Goal: Task Accomplishment & Management: Manage account settings

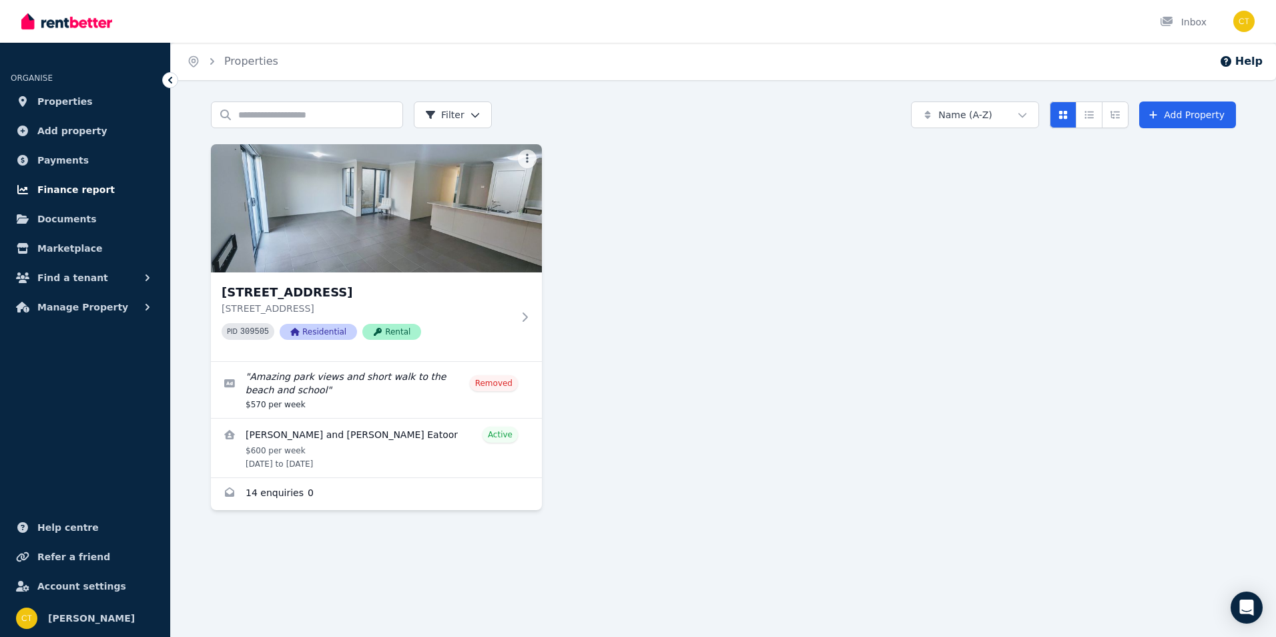
click at [62, 190] on span "Finance report" at bounding box center [75, 190] width 77 height 16
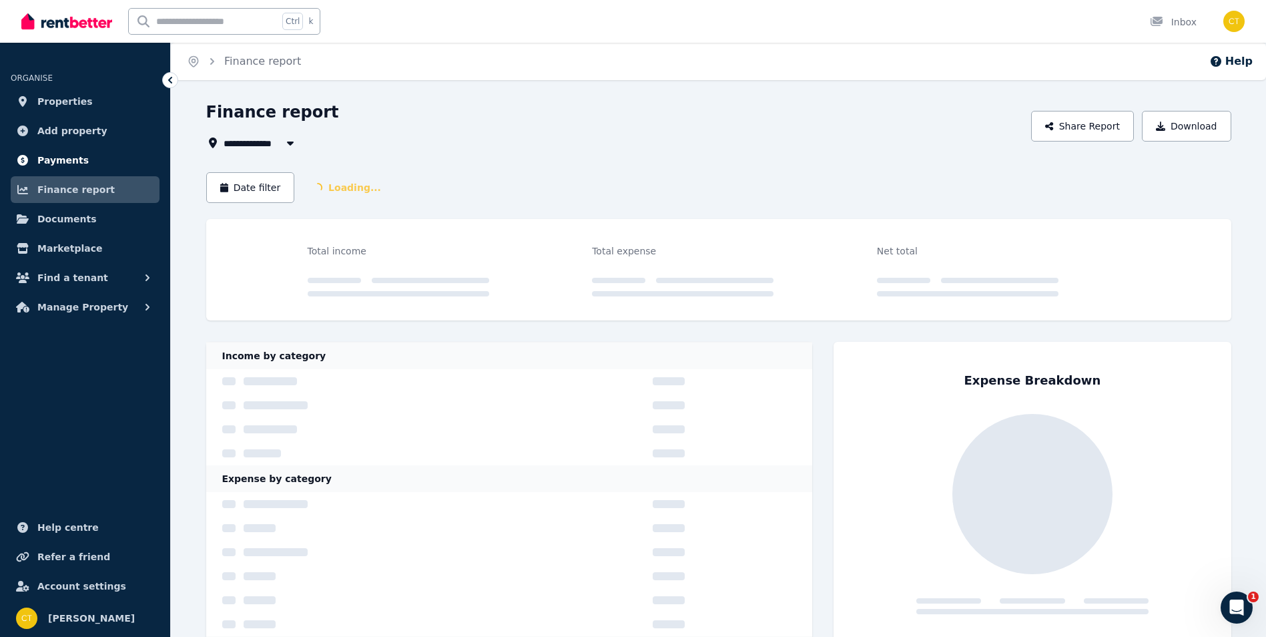
click at [69, 154] on span "Payments" at bounding box center [62, 160] width 51 height 16
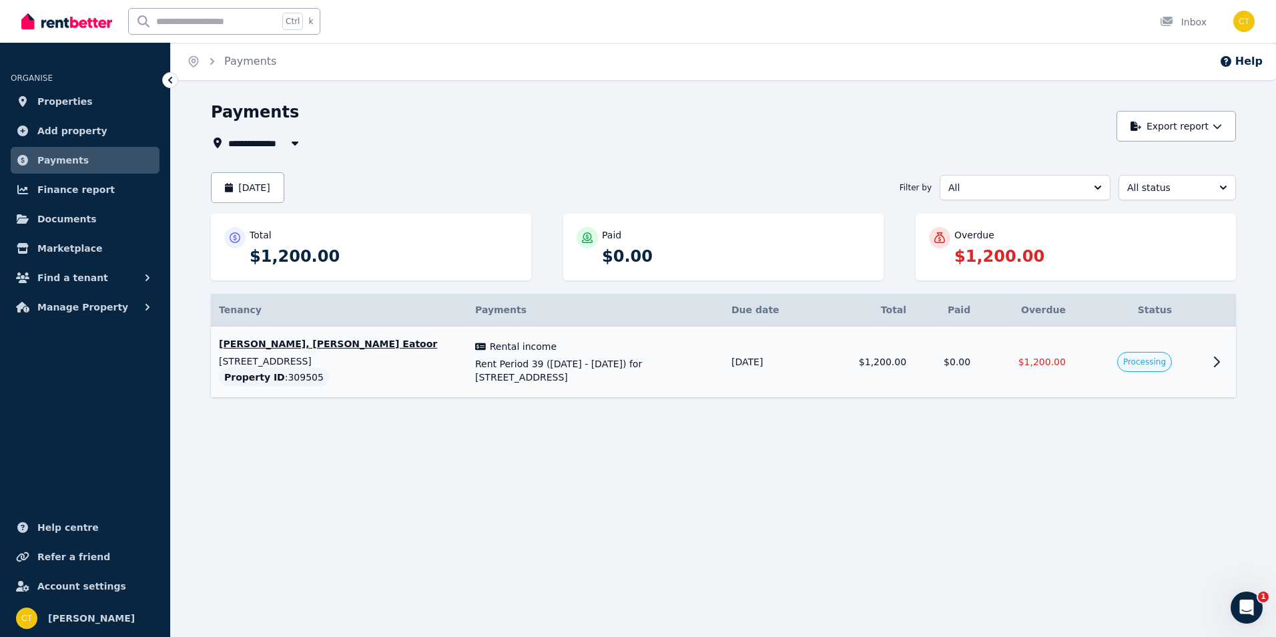
click at [1218, 363] on icon at bounding box center [1217, 361] width 5 height 9
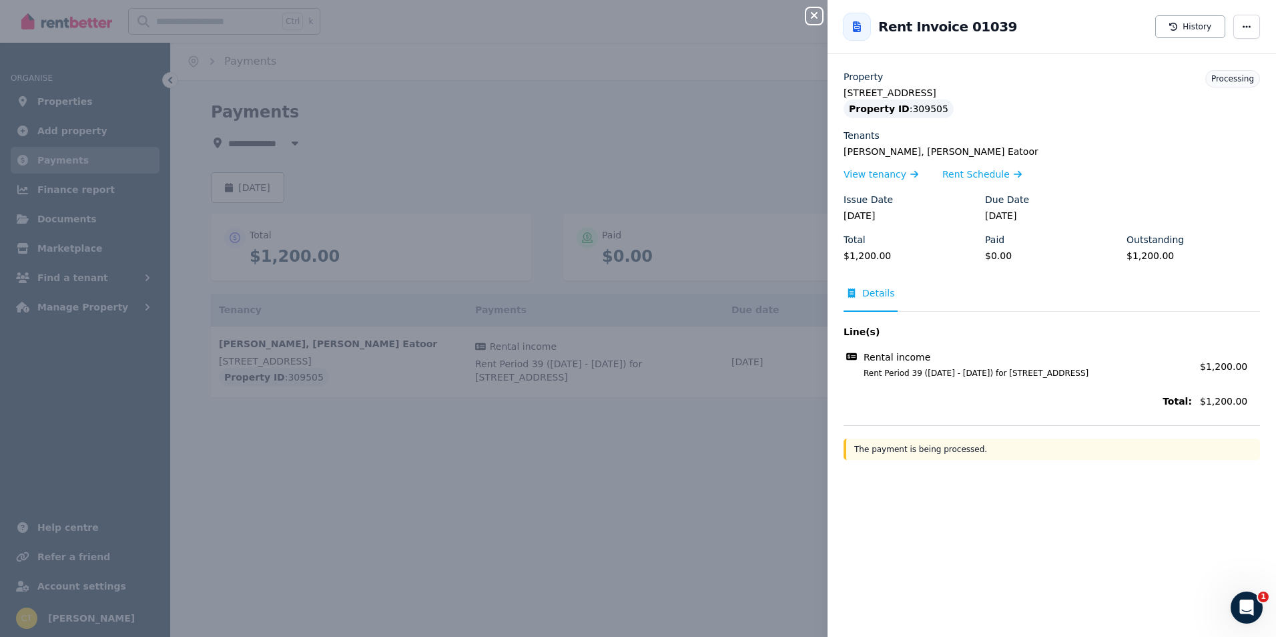
click at [681, 472] on div "Close panel Back to Rent Invoice 01039 History Property [STREET_ADDRESS] Proper…" at bounding box center [638, 318] width 1276 height 637
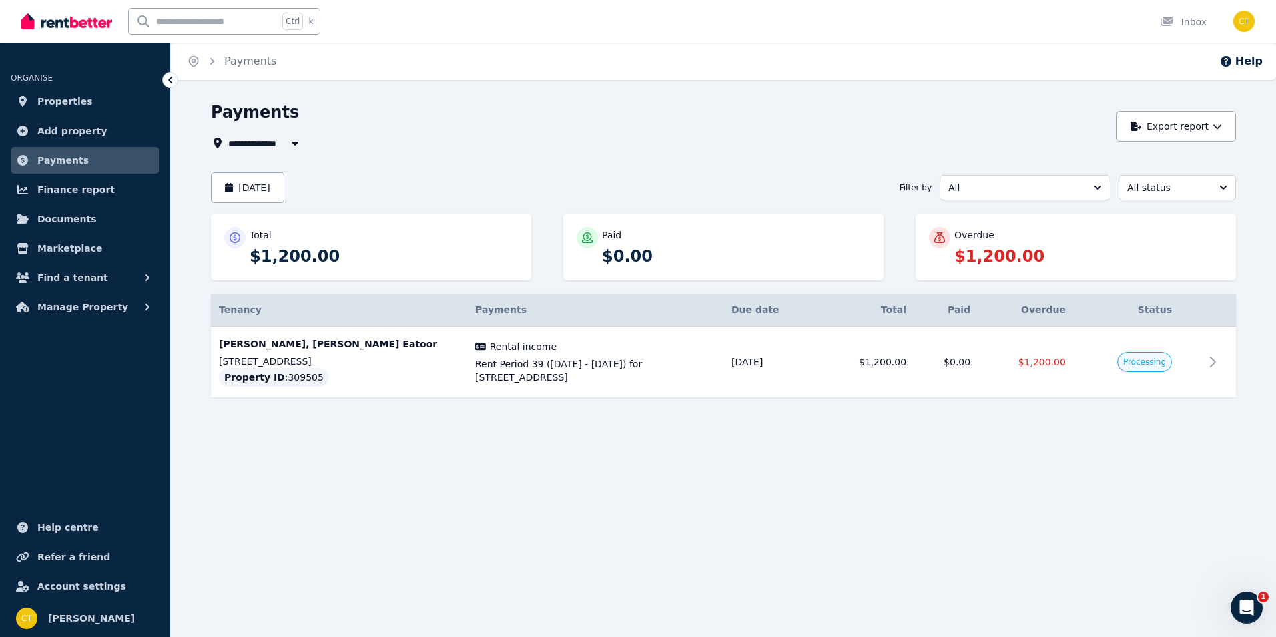
click at [1042, 250] on p "$1,200.00" at bounding box center [1089, 256] width 268 height 21
click at [1150, 363] on span "Processing" at bounding box center [1145, 361] width 43 height 11
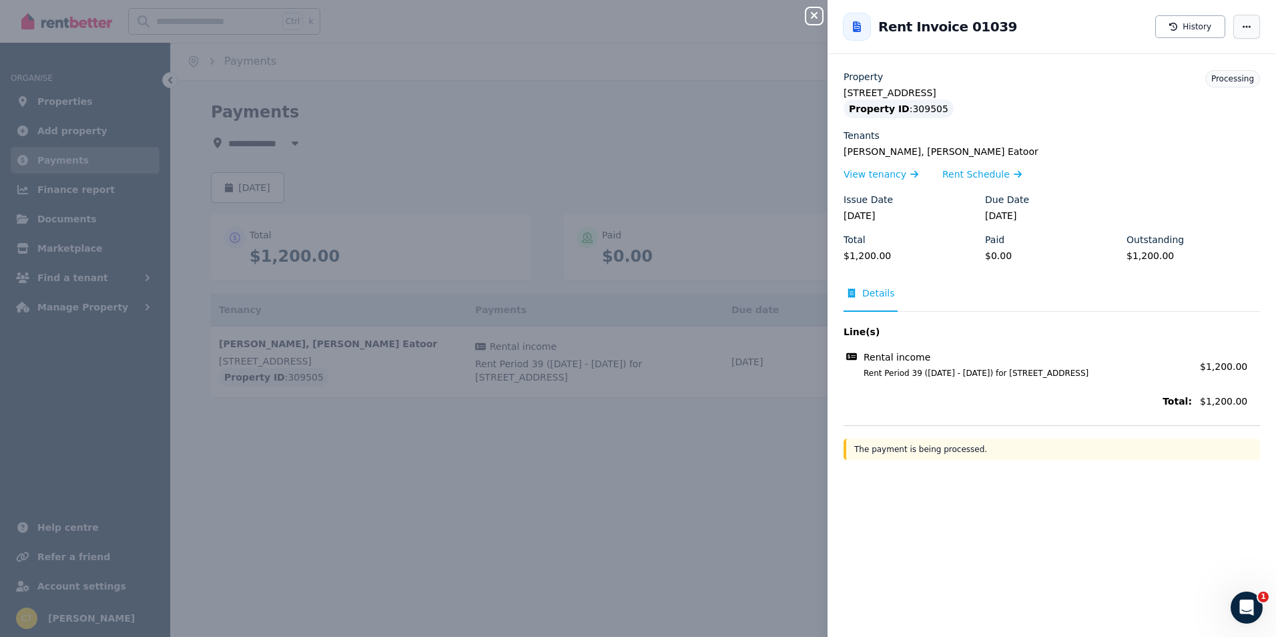
click at [1242, 18] on span "button" at bounding box center [1247, 27] width 27 height 24
click at [1170, 141] on div "Tenants" at bounding box center [1052, 135] width 417 height 13
click at [814, 24] on div "Close panel Back to Rent Invoice 01039 History Property [STREET_ADDRESS] Proper…" at bounding box center [638, 318] width 1276 height 637
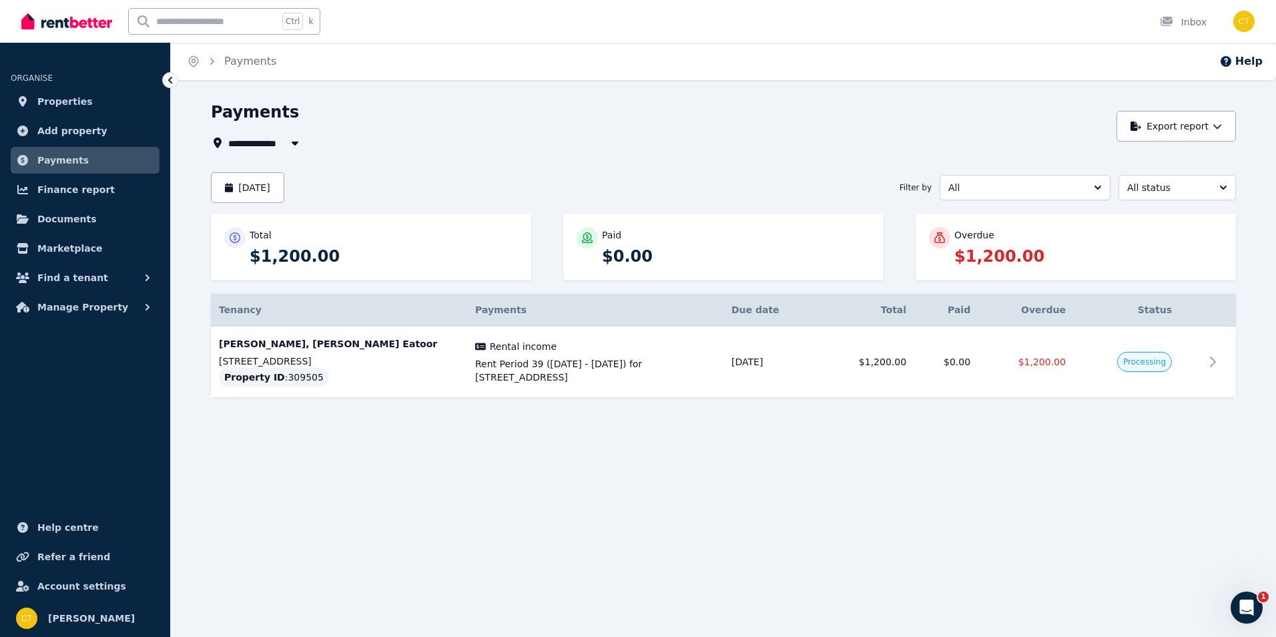
click at [58, 156] on span "Payments" at bounding box center [62, 160] width 51 height 16
click at [56, 158] on span "Payments" at bounding box center [62, 160] width 51 height 16
click at [1246, 24] on img "button" at bounding box center [1244, 21] width 21 height 21
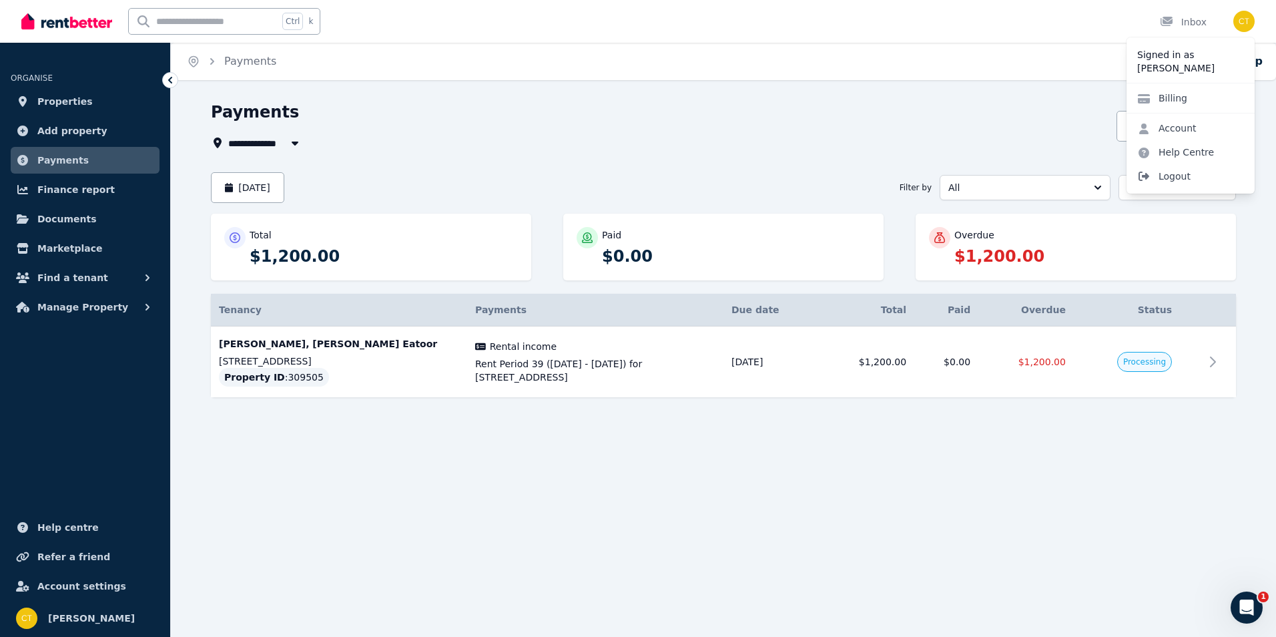
click at [1179, 174] on span "Logout" at bounding box center [1191, 176] width 128 height 24
